Goal: Transaction & Acquisition: Book appointment/travel/reservation

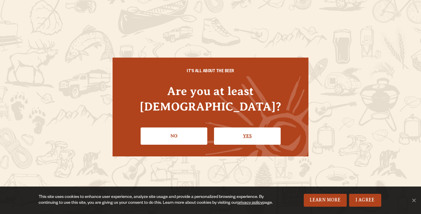
click at [240, 128] on link "Yes" at bounding box center [247, 135] width 67 height 17
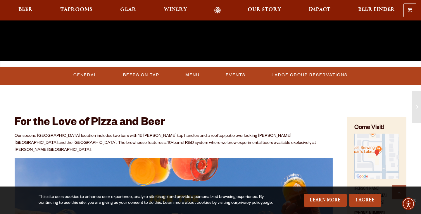
scroll to position [180, 0]
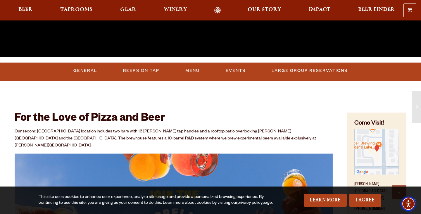
click at [415, 196] on span "Accessibility Menu" at bounding box center [408, 203] width 20 height 20
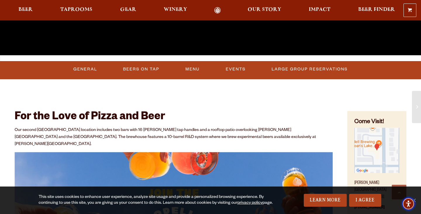
scroll to position [206, 0]
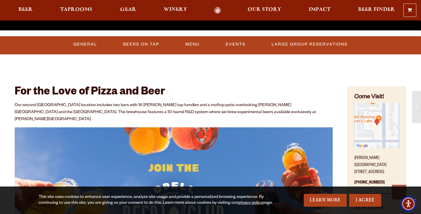
click at [414, 196] on span "Accessibility Menu" at bounding box center [408, 203] width 20 height 20
click at [362, 200] on link "I Agree" at bounding box center [365, 200] width 32 height 13
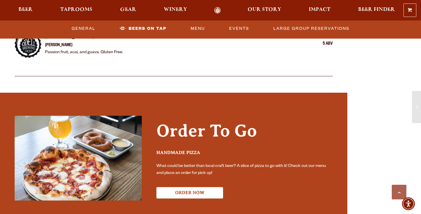
scroll to position [1138, 0]
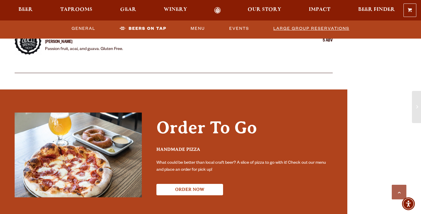
click at [288, 26] on link "Large Group Reservations" at bounding box center [311, 28] width 81 height 13
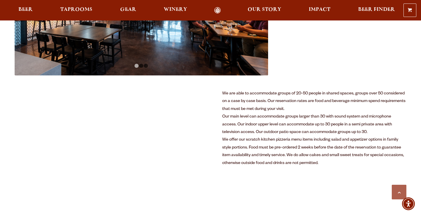
scroll to position [288, 0]
click at [246, 107] on div "We are able to accommodate groups of 20-50 people in shared spaces, groups over…" at bounding box center [314, 101] width 184 height 23
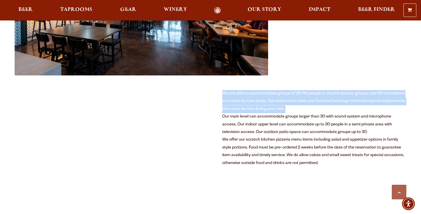
click at [246, 107] on div "We are able to accommodate groups of 20-50 people in shared spaces, groups over…" at bounding box center [314, 101] width 184 height 23
click at [280, 96] on div "We are able to accommodate groups of 20-50 people in shared spaces, groups over…" at bounding box center [314, 101] width 184 height 23
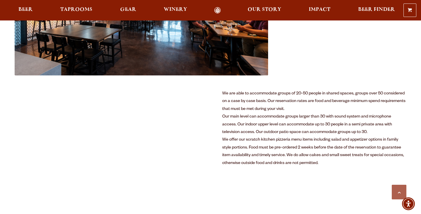
click at [273, 103] on div "We are able to accommodate groups of 20-50 people in shared spaces, groups over…" at bounding box center [314, 101] width 184 height 23
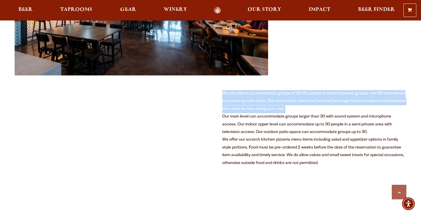
click at [274, 115] on div "Our main level can accommodate groups larger than 30 with sound system and micr…" at bounding box center [314, 124] width 184 height 23
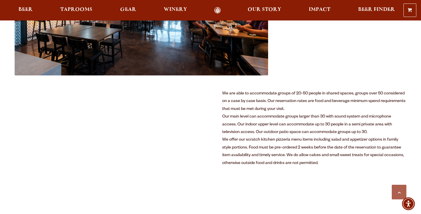
click at [274, 115] on div "Our main level can accommodate groups larger than 30 with sound system and micr…" at bounding box center [314, 124] width 184 height 23
click at [301, 117] on div "Our main level can accommodate groups larger than 30 with sound system and micr…" at bounding box center [314, 124] width 184 height 23
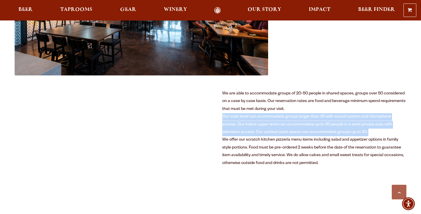
click at [314, 122] on div "Our main level can accommodate groups larger than 30 with sound system and micr…" at bounding box center [314, 124] width 184 height 23
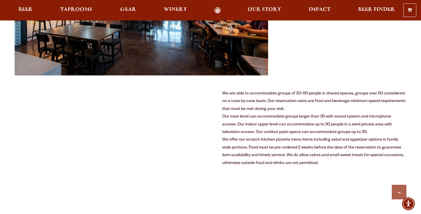
click at [314, 122] on div "Our main level can accommodate groups larger than 30 with sound system and micr…" at bounding box center [314, 124] width 184 height 23
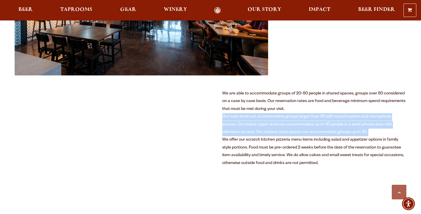
click at [335, 122] on div "Our main level can accommodate groups larger than 30 with sound system and micr…" at bounding box center [314, 124] width 184 height 23
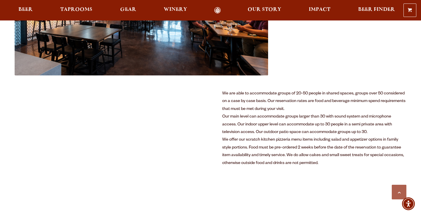
click at [335, 122] on div "Our main level can accommodate groups larger than 30 with sound system and micr…" at bounding box center [314, 124] width 184 height 23
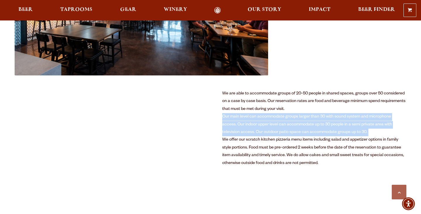
click at [362, 122] on div "Our main level can accommodate groups larger than 30 with sound system and micr…" at bounding box center [314, 124] width 184 height 23
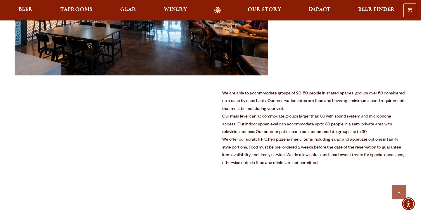
click at [362, 122] on div "Our main level can accommodate groups larger than 30 with sound system and micr…" at bounding box center [314, 124] width 184 height 23
click at [336, 120] on div "Our main level can accommodate groups larger than 30 with sound system and micr…" at bounding box center [314, 124] width 184 height 23
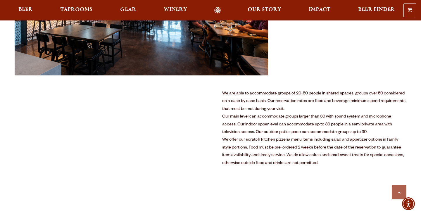
click at [336, 120] on div "Our main level can accommodate groups larger than 30 with sound system and micr…" at bounding box center [314, 124] width 184 height 23
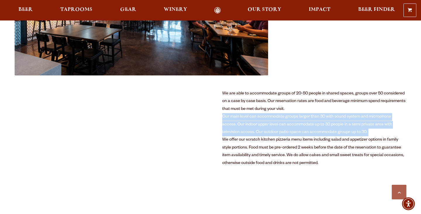
click at [336, 120] on div "Our main level can accommodate groups larger than 30 with sound system and micr…" at bounding box center [314, 124] width 184 height 23
click at [357, 123] on div "Our main level can accommodate groups larger than 30 with sound system and micr…" at bounding box center [314, 124] width 184 height 23
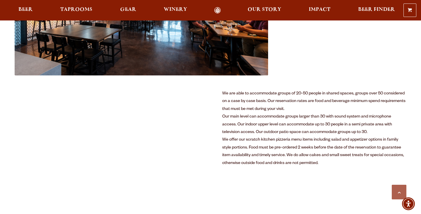
click at [309, 140] on div "We offer our scratch kitchen pizzeria menu items including salad and appetizer …" at bounding box center [314, 151] width 184 height 31
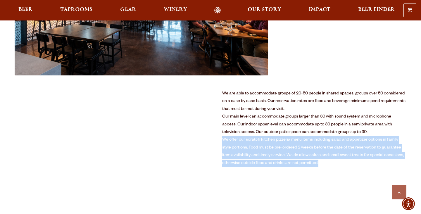
click at [326, 153] on div "We offer our scratch kitchen pizzeria menu items including salad and appetizer …" at bounding box center [314, 151] width 184 height 31
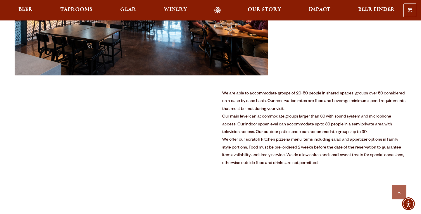
click at [326, 153] on div "We offer our scratch kitchen pizzeria menu items including salad and appetizer …" at bounding box center [314, 151] width 184 height 31
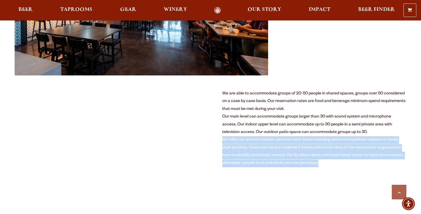
click at [352, 158] on div "We offer our scratch kitchen pizzeria menu items including salad and appetizer …" at bounding box center [314, 151] width 184 height 31
